Goal: Use online tool/utility: Use online tool/utility

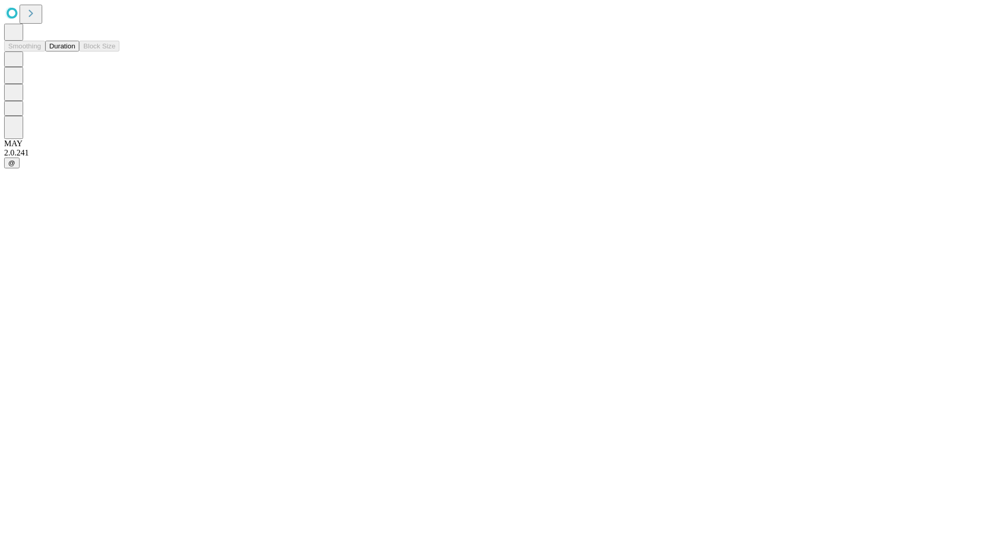
click at [75, 51] on button "Duration" at bounding box center [62, 46] width 34 height 11
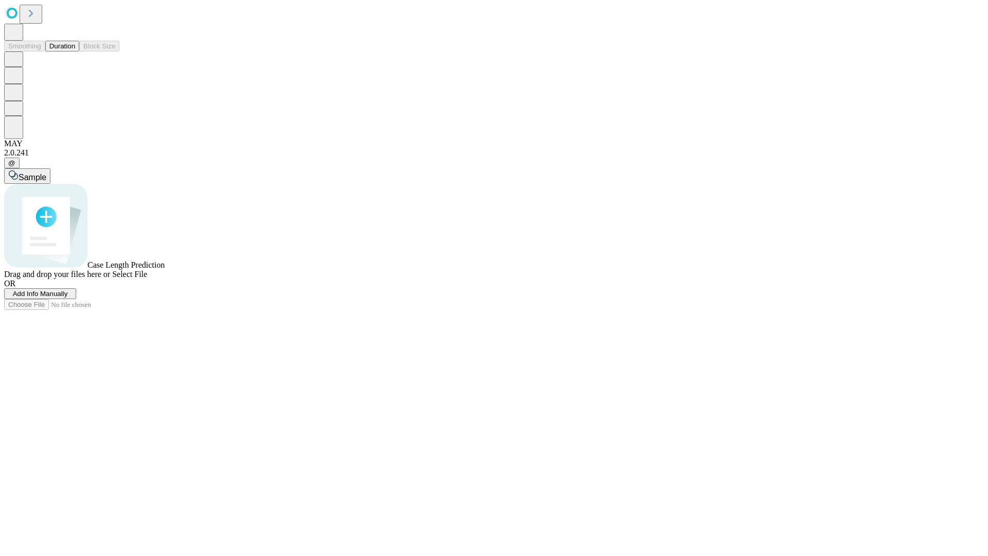
click at [147, 278] on span "Select File" at bounding box center [129, 274] width 35 height 9
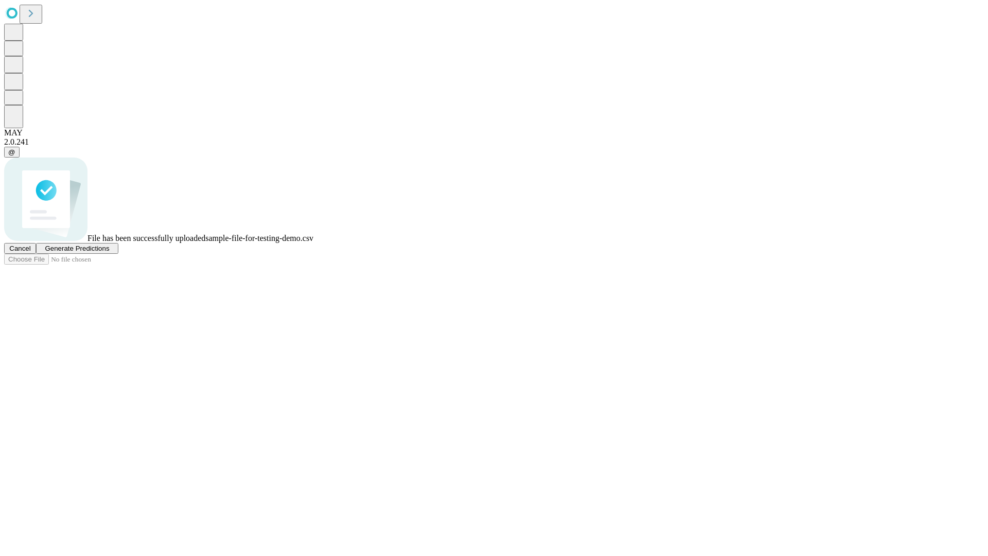
click at [109, 252] on span "Generate Predictions" at bounding box center [77, 248] width 64 height 8
